Goal: Navigation & Orientation: Find specific page/section

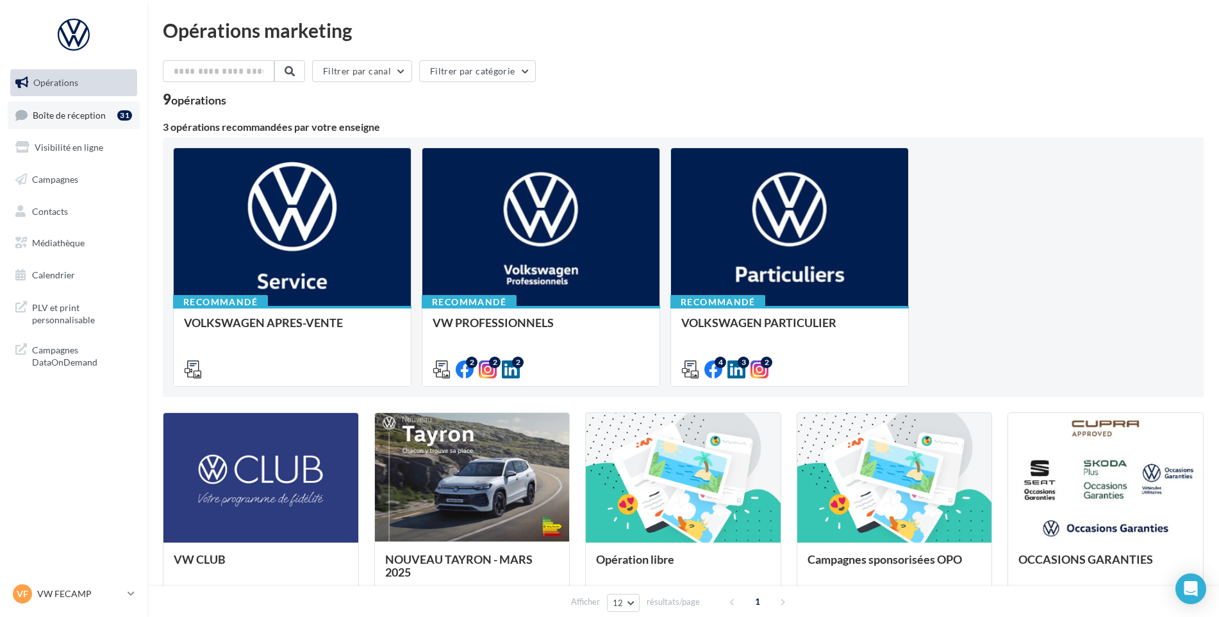
click at [60, 126] on link "Boîte de réception 31" at bounding box center [74, 115] width 132 height 28
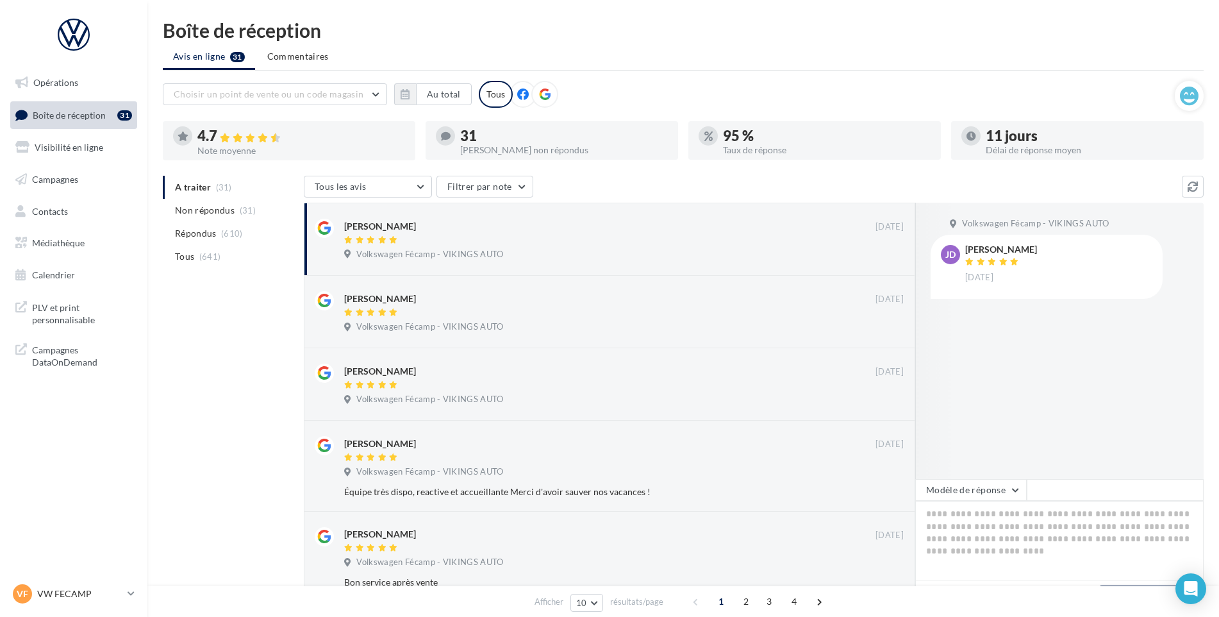
click at [56, 608] on div "VF VW FECAMP vw-stl-vau" at bounding box center [73, 598] width 147 height 35
click at [67, 593] on p "VW FECAMP" at bounding box center [79, 593] width 85 height 13
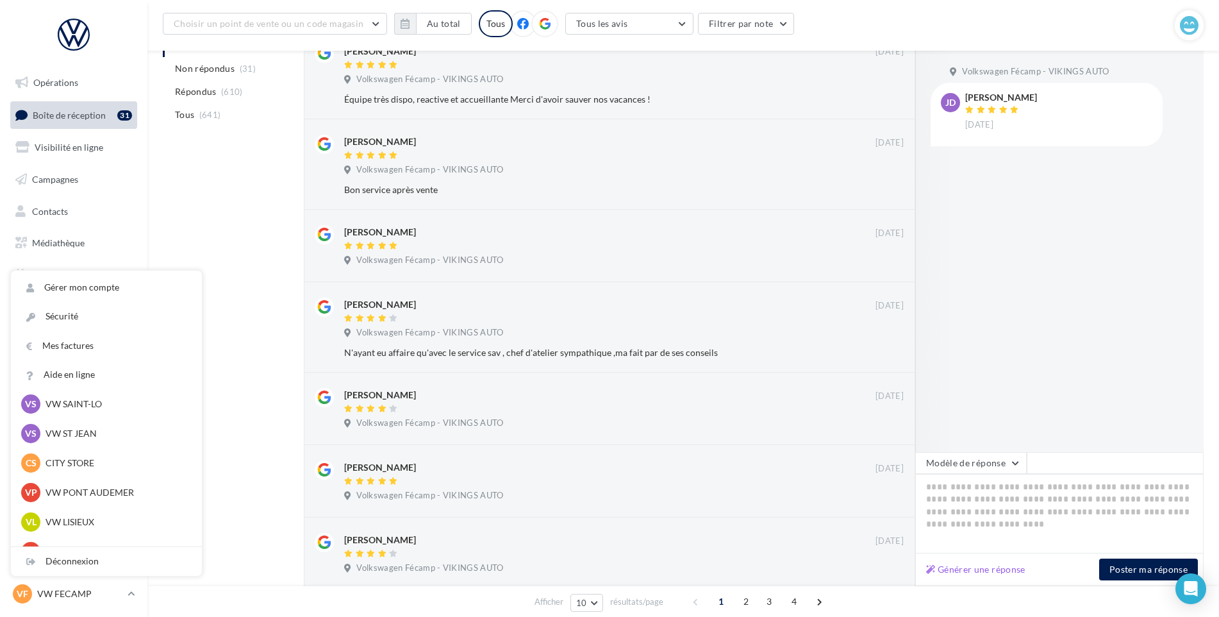
scroll to position [156, 0]
click at [103, 492] on p "VW PONT AUDEMER" at bounding box center [116, 493] width 141 height 13
